Goal: Task Accomplishment & Management: Use online tool/utility

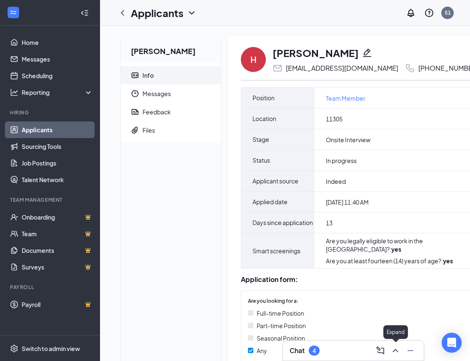
click at [396, 350] on icon "ChevronUp" at bounding box center [394, 350] width 5 height 3
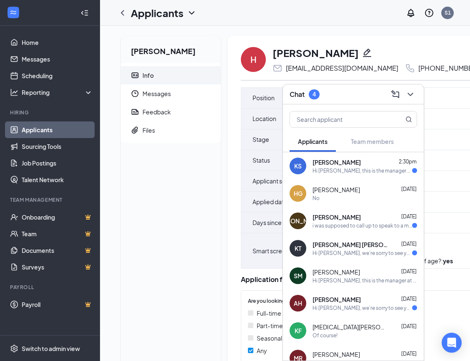
click at [373, 173] on div "Hi [PERSON_NAME], this is the manager at Burger King Your interview with us for…" at bounding box center [361, 170] width 99 height 7
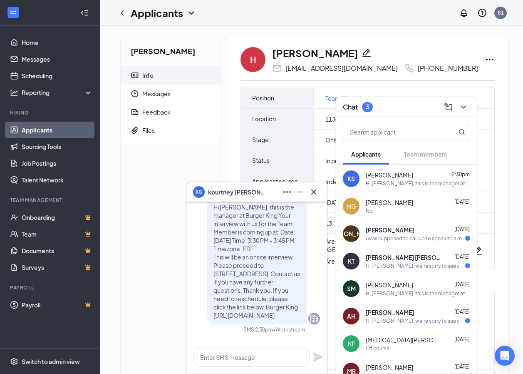
click at [475, 60] on icon "Ellipses" at bounding box center [489, 60] width 7 height 2
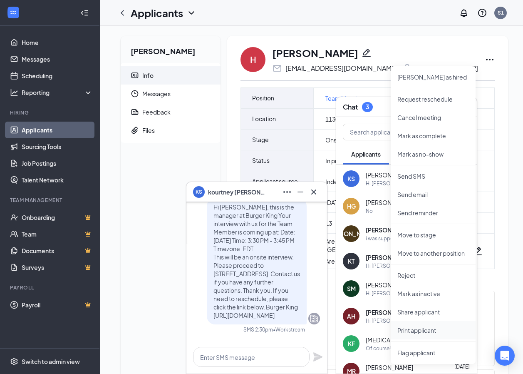
click at [405, 331] on p "Print applicant" at bounding box center [434, 330] width 72 height 8
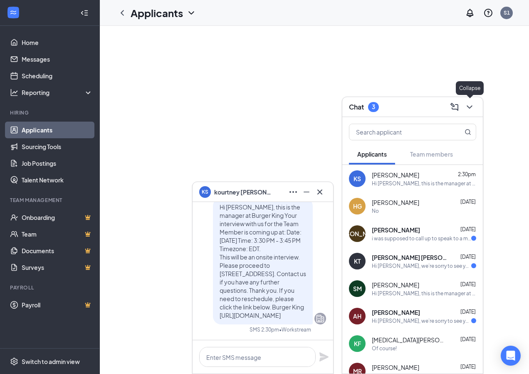
click at [470, 106] on button at bounding box center [469, 106] width 13 height 13
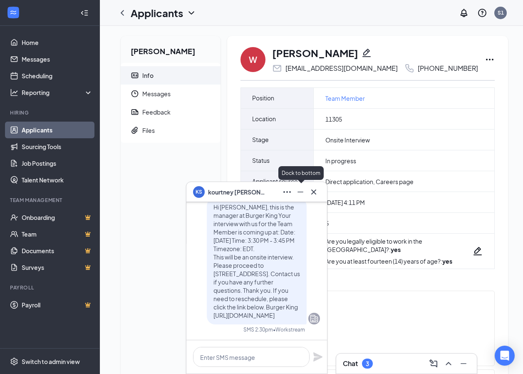
click at [299, 190] on icon "Minimize" at bounding box center [301, 192] width 10 height 10
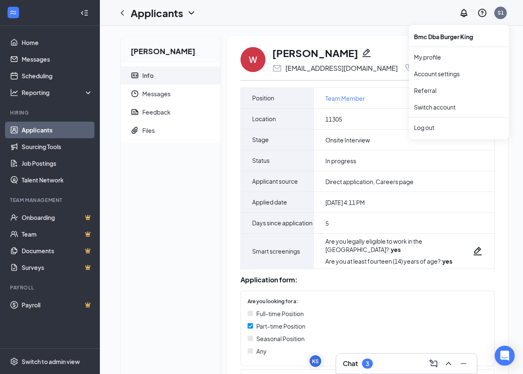
click at [499, 12] on div "S1" at bounding box center [501, 12] width 6 height 7
drag, startPoint x: 516, startPoint y: 0, endPoint x: 336, endPoint y: 10, distance: 179.7
click at [336, 10] on div "Applicants S1" at bounding box center [311, 13] width 423 height 26
click at [463, 54] on div "W Ward AL Jamous wardaljamous7@gmail.com +1 (330) 987-8571" at bounding box center [368, 59] width 254 height 27
click at [485, 57] on icon "Ellipses" at bounding box center [490, 60] width 10 height 10
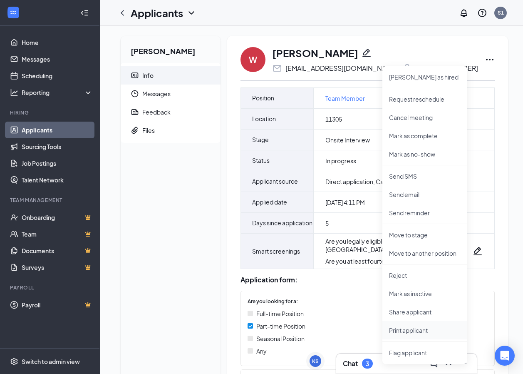
click at [417, 329] on p "Print applicant" at bounding box center [425, 330] width 72 height 8
